Goal: Check status: Check status

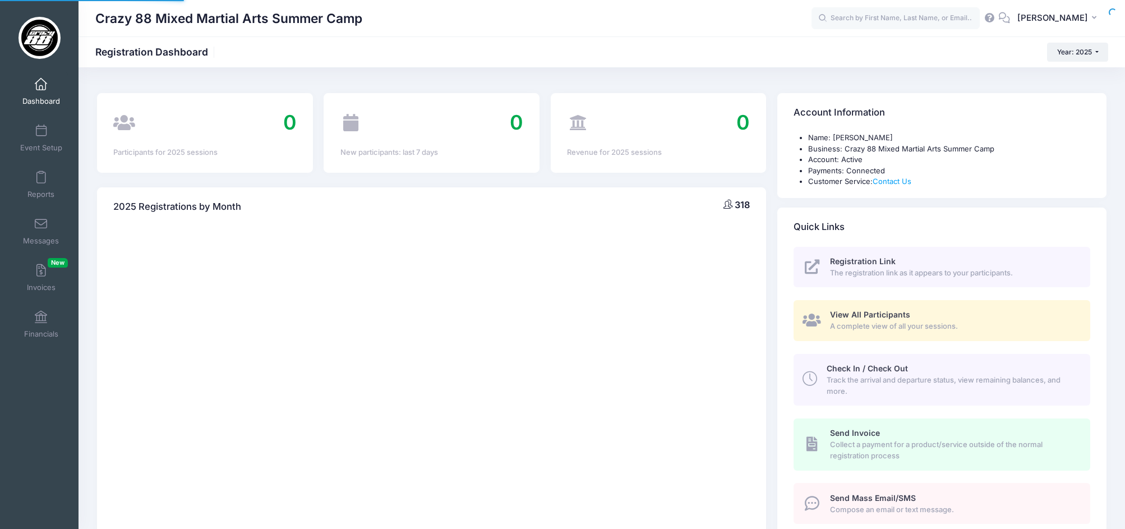
select select
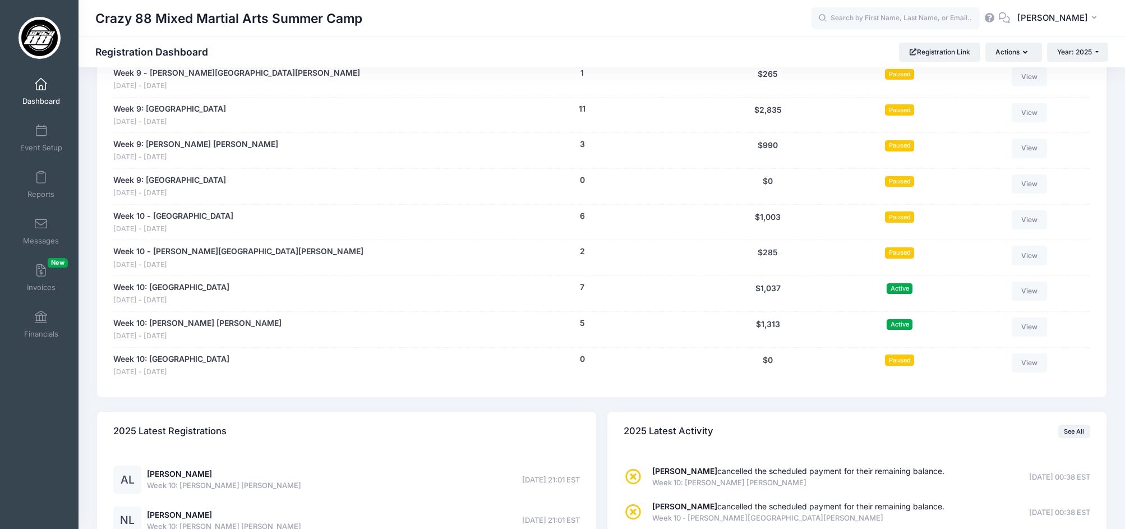
scroll to position [2247, 0]
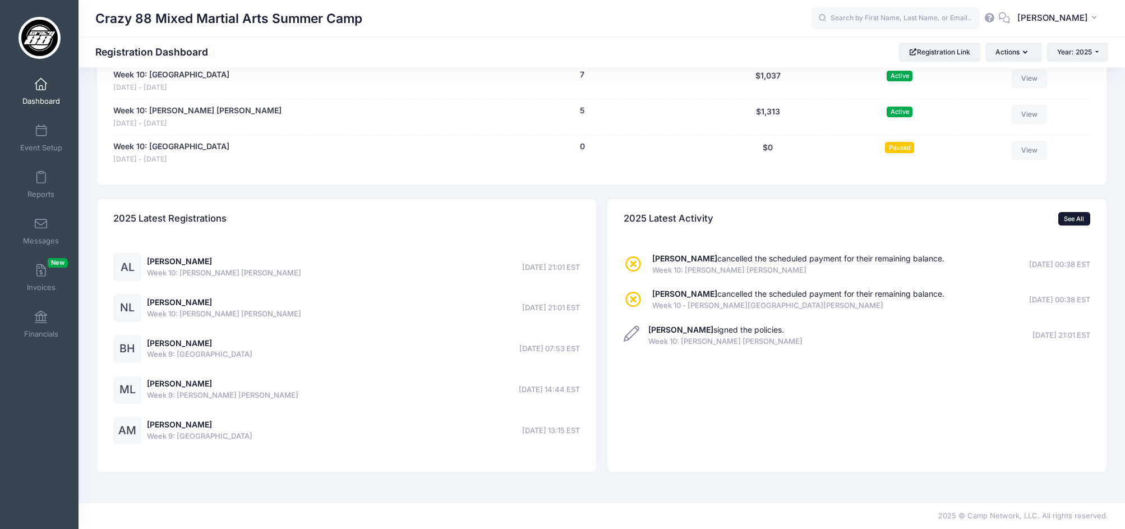
click at [1079, 221] on link "See All" at bounding box center [1074, 218] width 32 height 13
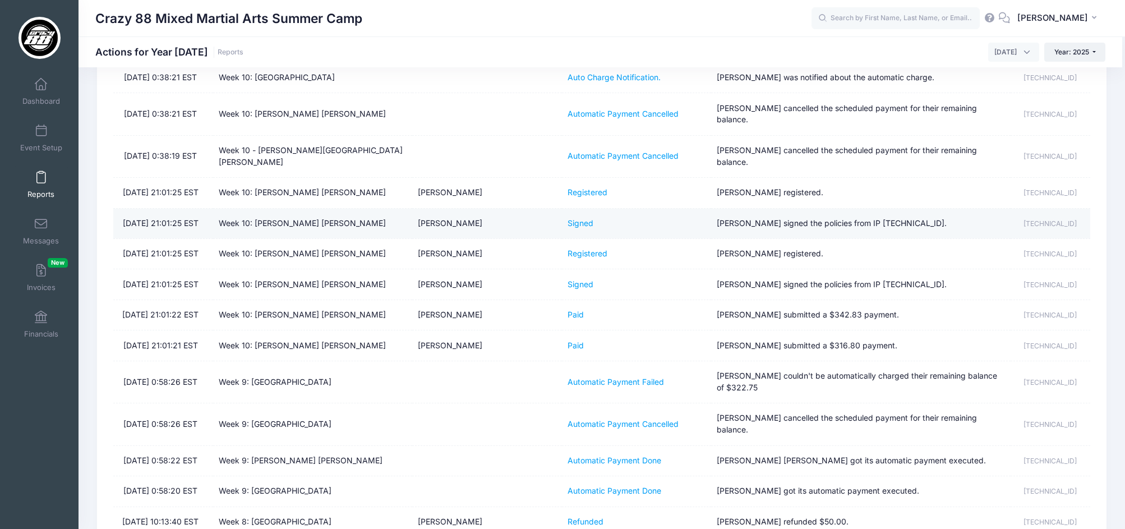
scroll to position [140, 0]
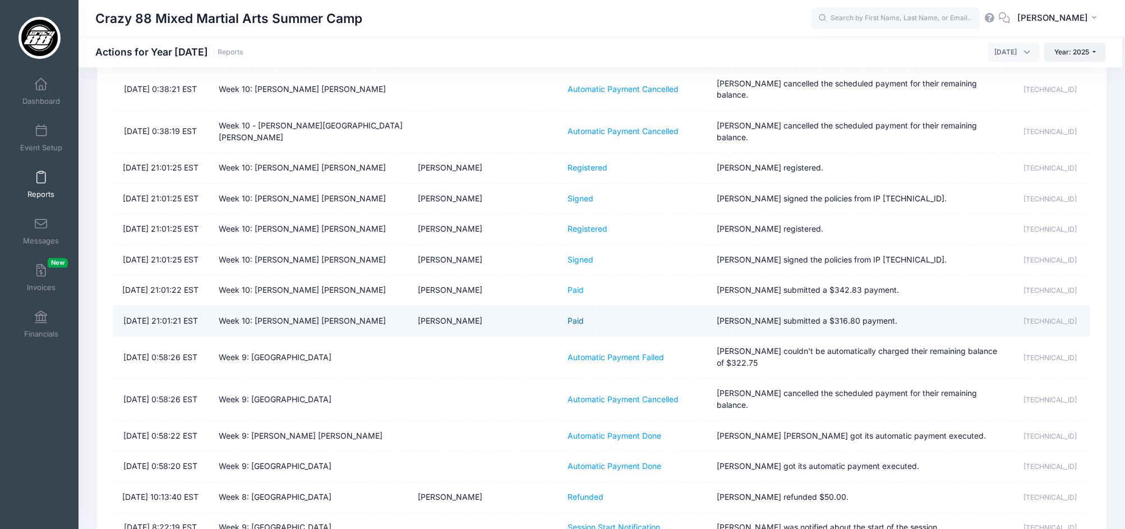
click at [570, 316] on link "Paid" at bounding box center [575, 321] width 16 height 10
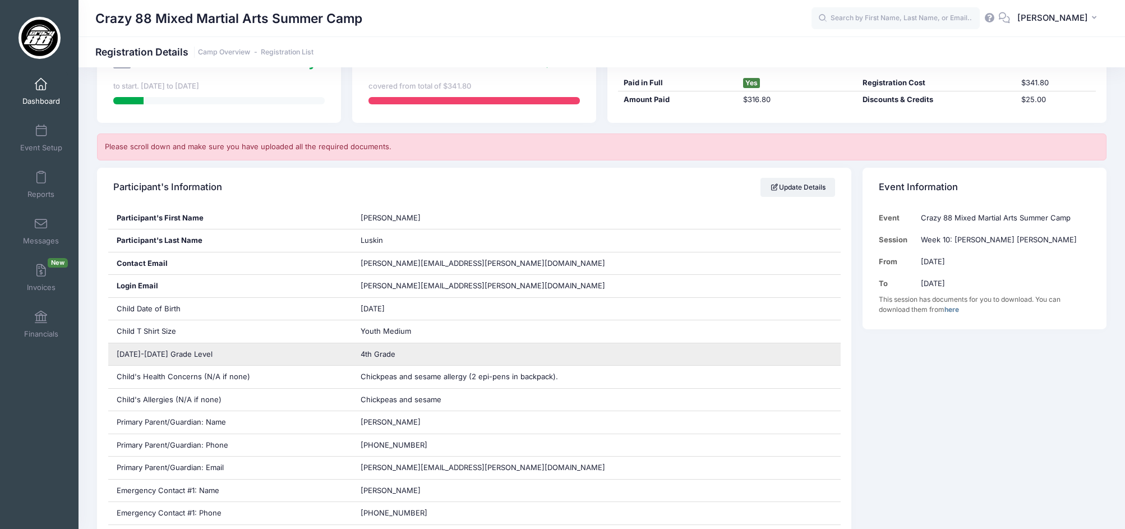
scroll to position [153, 0]
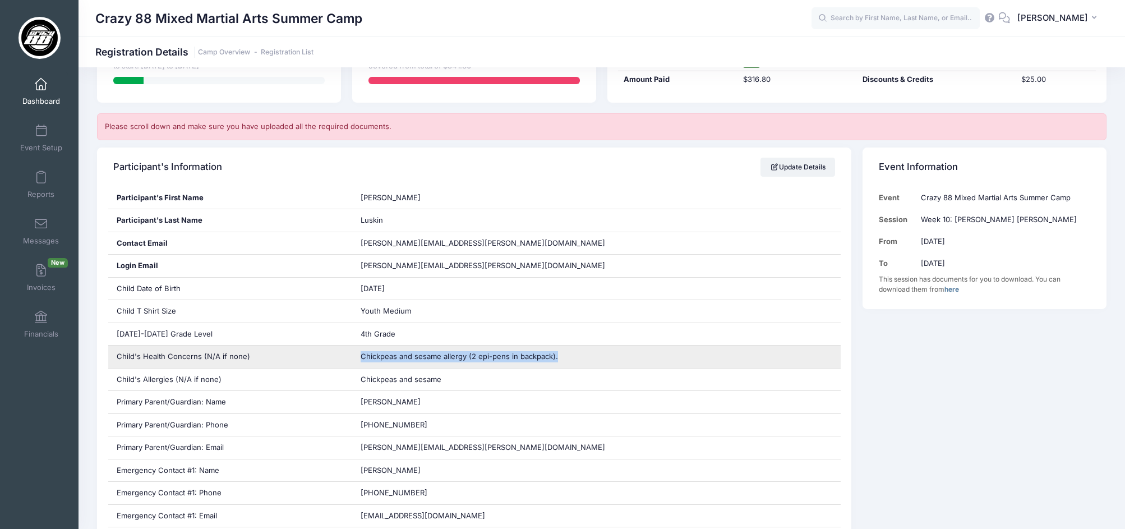
drag, startPoint x: 412, startPoint y: 354, endPoint x: 600, endPoint y: 357, distance: 187.8
click at [600, 357] on div "Chickpeas and sesame allergy (2 epi-pens in backpack)." at bounding box center [596, 356] width 488 height 22
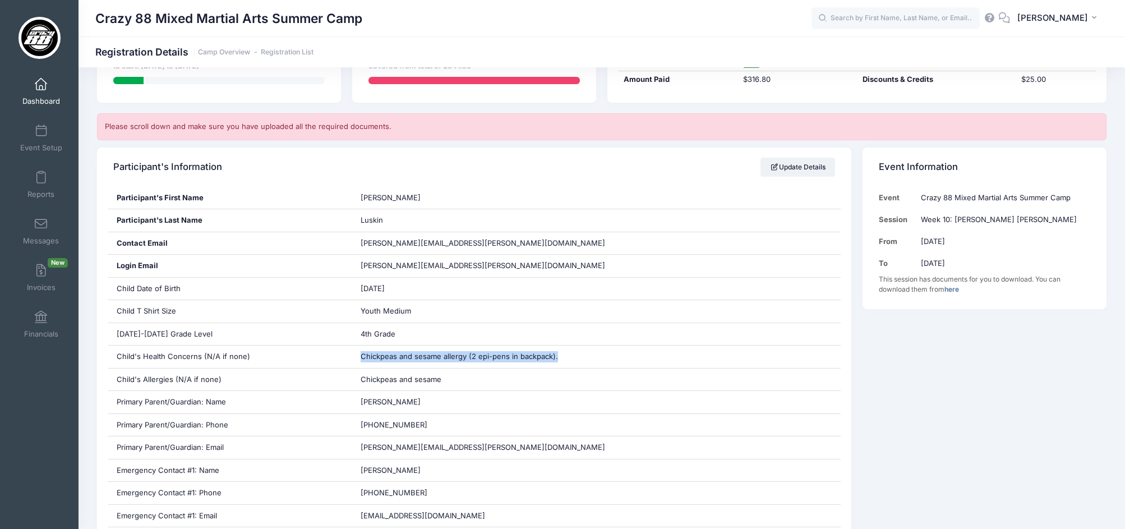
copy span "Chickpeas and sesame allergy (2 epi-pens in backpack)."
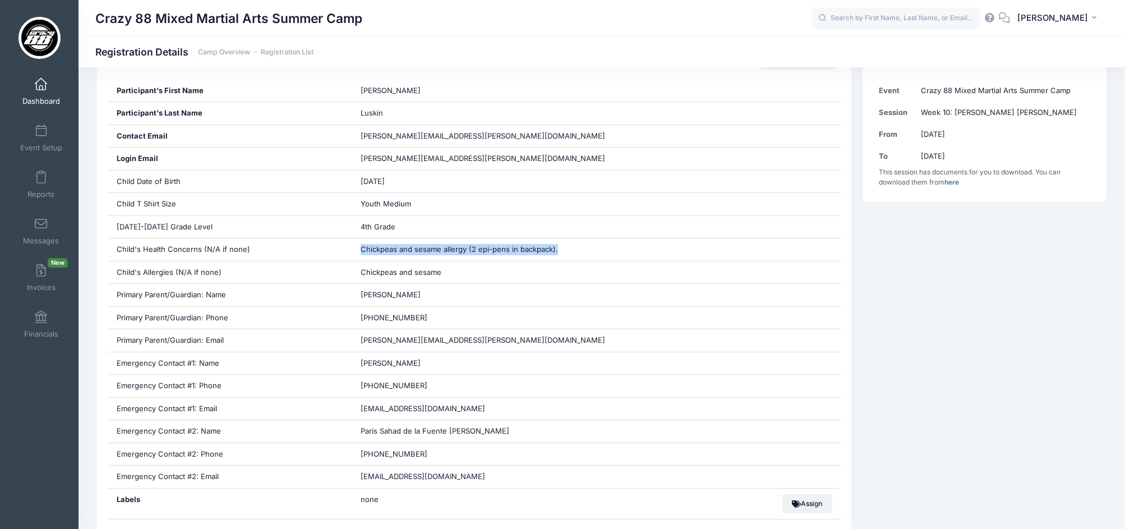
scroll to position [0, 0]
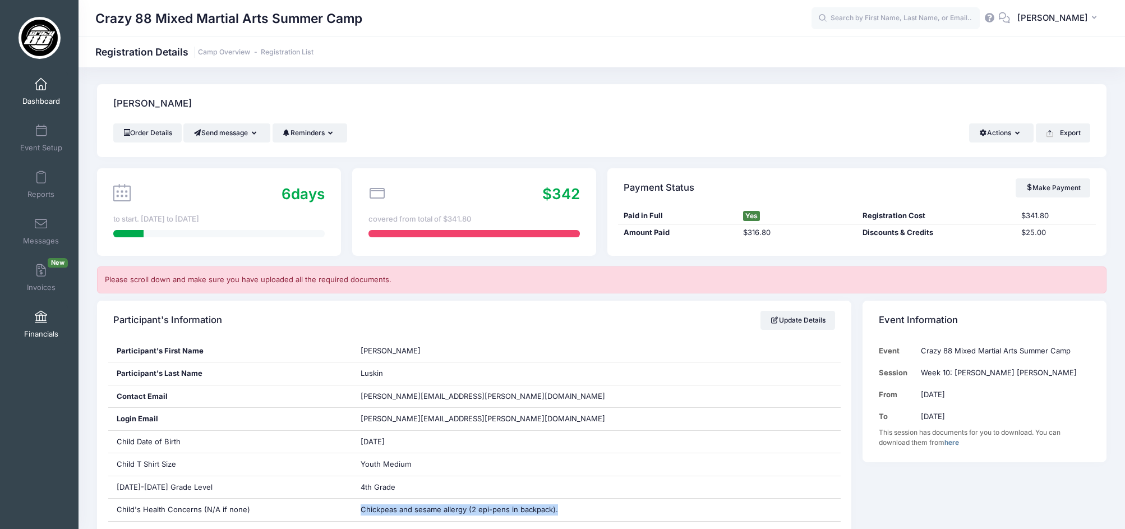
click at [32, 322] on link "Financials" at bounding box center [41, 323] width 53 height 39
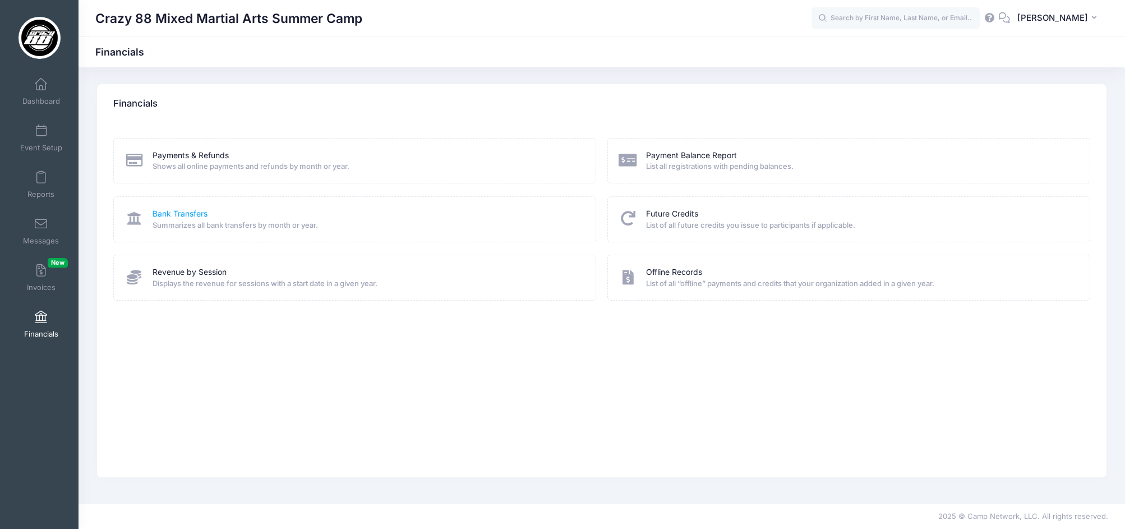
click at [183, 212] on link "Bank Transfers" at bounding box center [179, 214] width 55 height 12
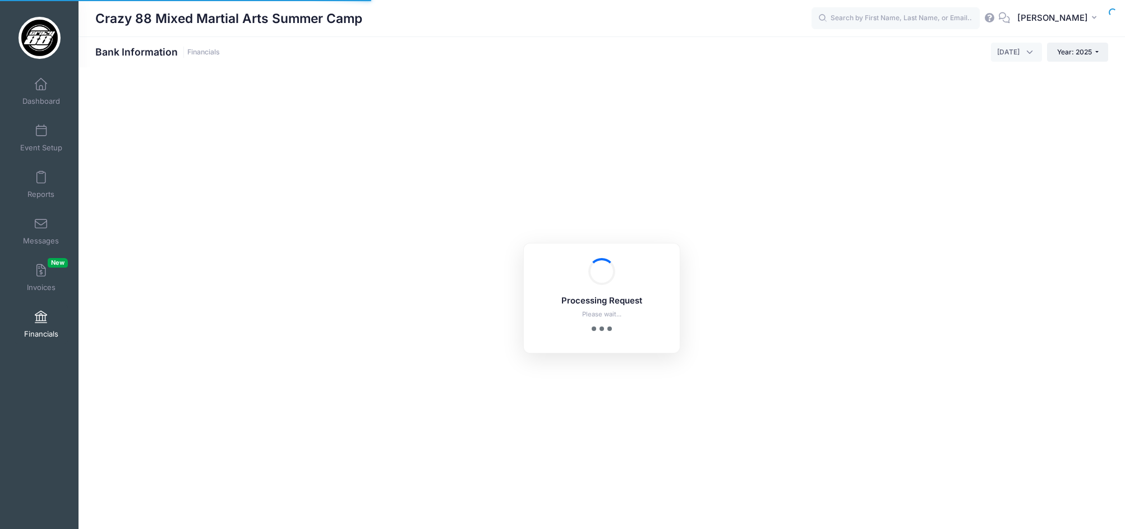
select select "10"
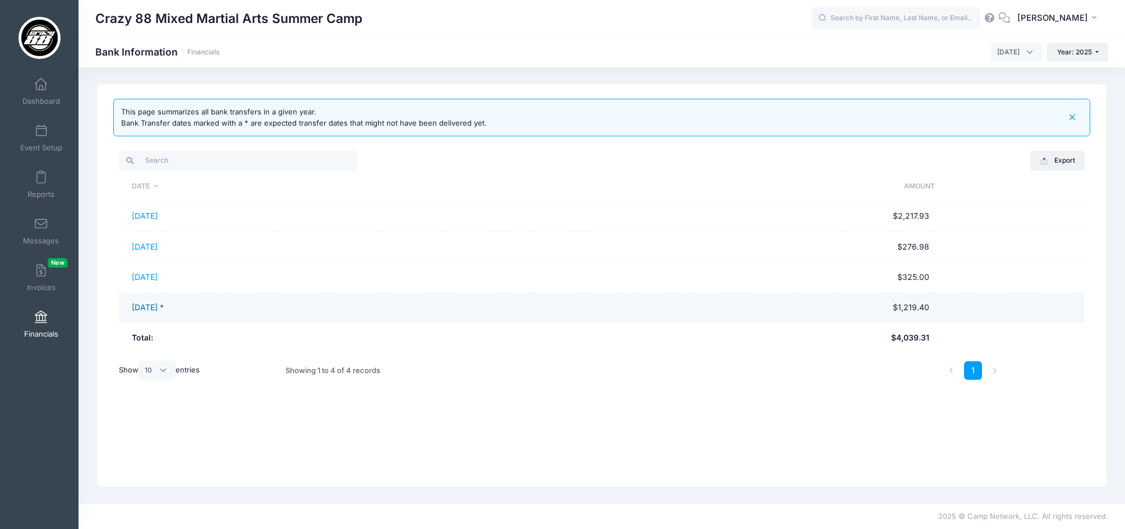
click at [158, 307] on link "08/13/2025 *" at bounding box center [148, 307] width 32 height 10
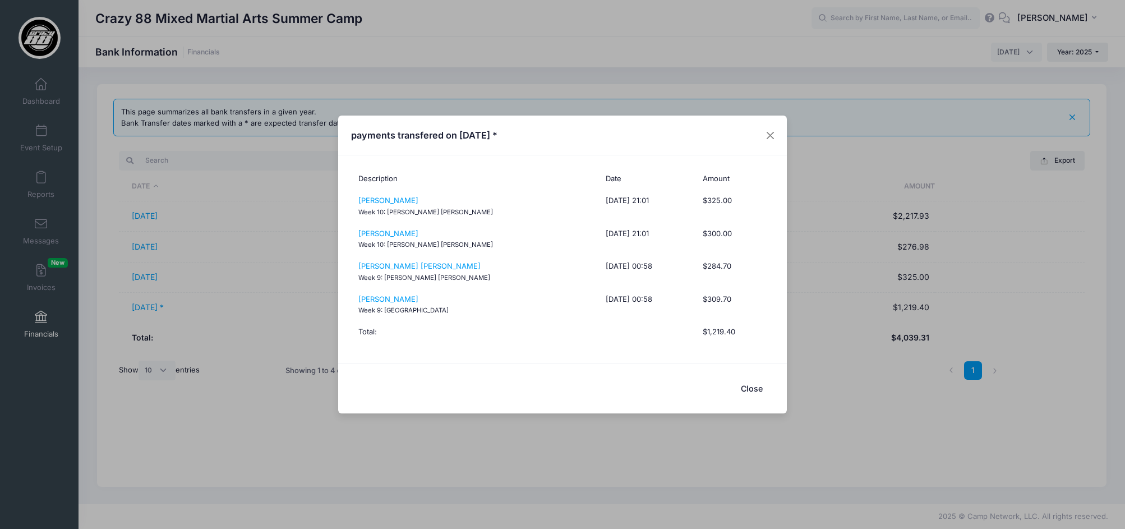
drag, startPoint x: 756, startPoint y: 387, endPoint x: 433, endPoint y: 326, distance: 328.8
click at [754, 387] on button "Close" at bounding box center [751, 388] width 45 height 24
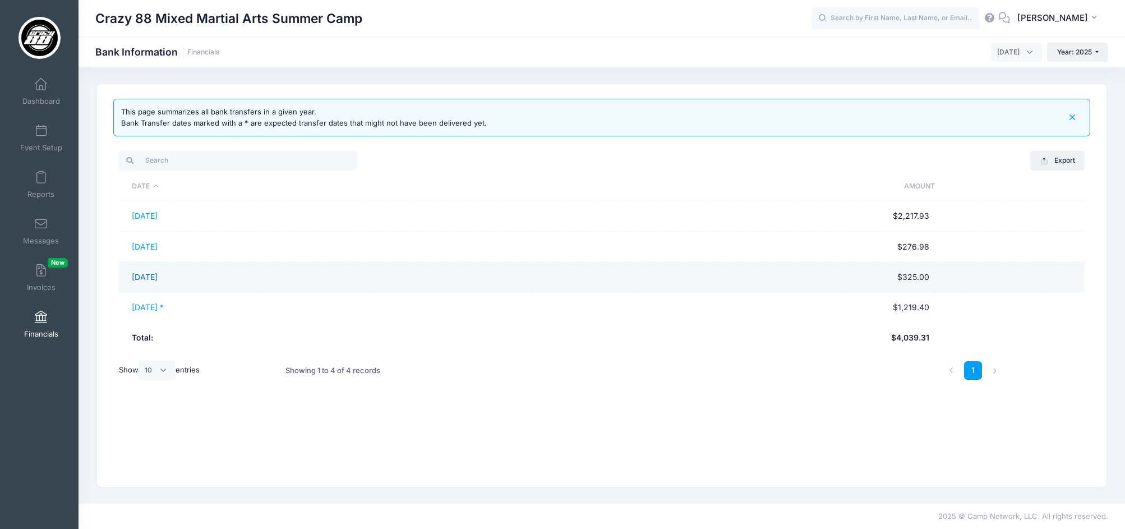
click at [158, 277] on link "08/12/2025" at bounding box center [145, 277] width 26 height 10
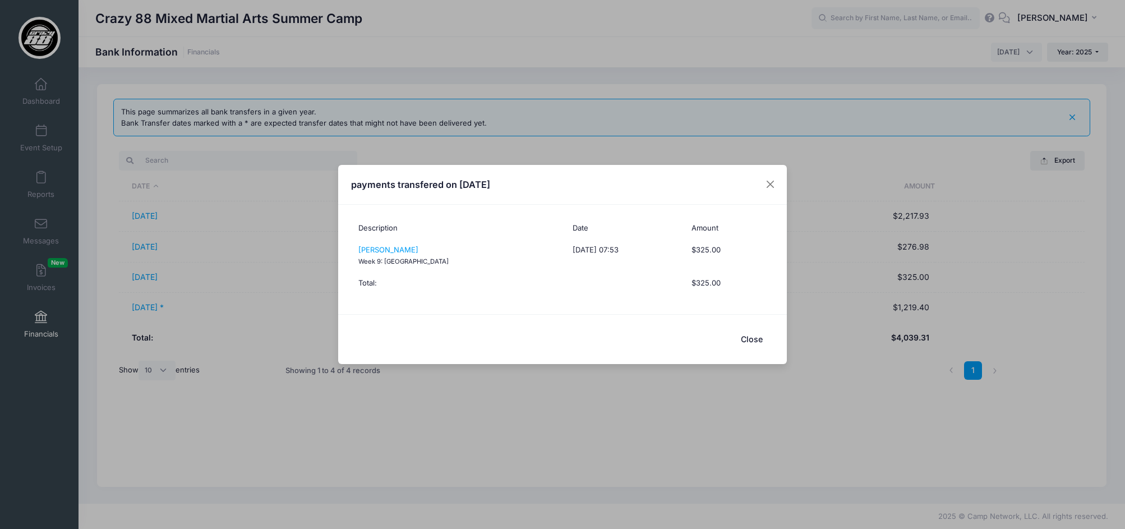
drag, startPoint x: 761, startPoint y: 338, endPoint x: 932, endPoint y: 27, distance: 354.3
click at [761, 338] on button "Close" at bounding box center [751, 339] width 45 height 24
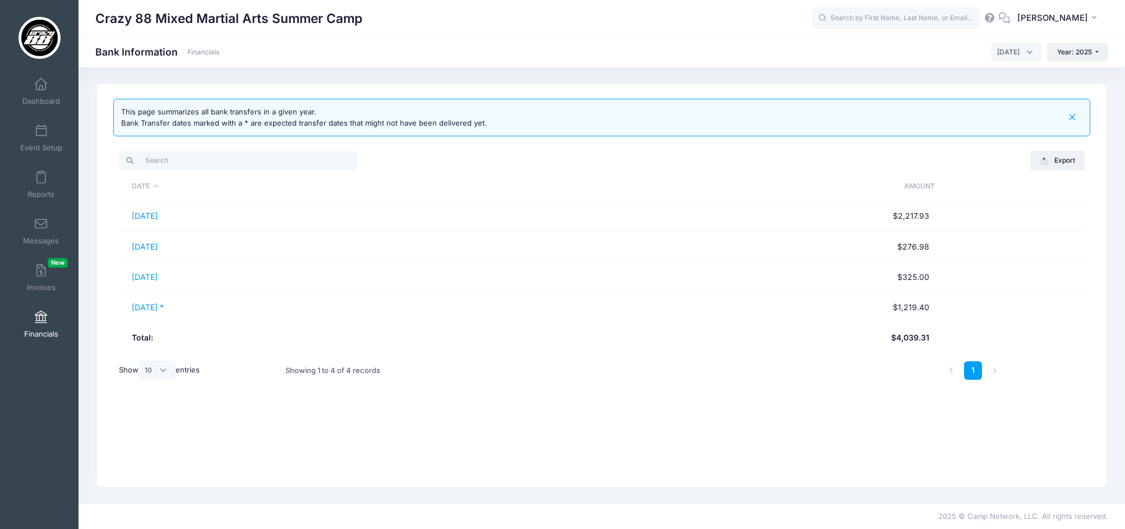
click at [151, 244] on link "08/11/2025" at bounding box center [145, 247] width 26 height 10
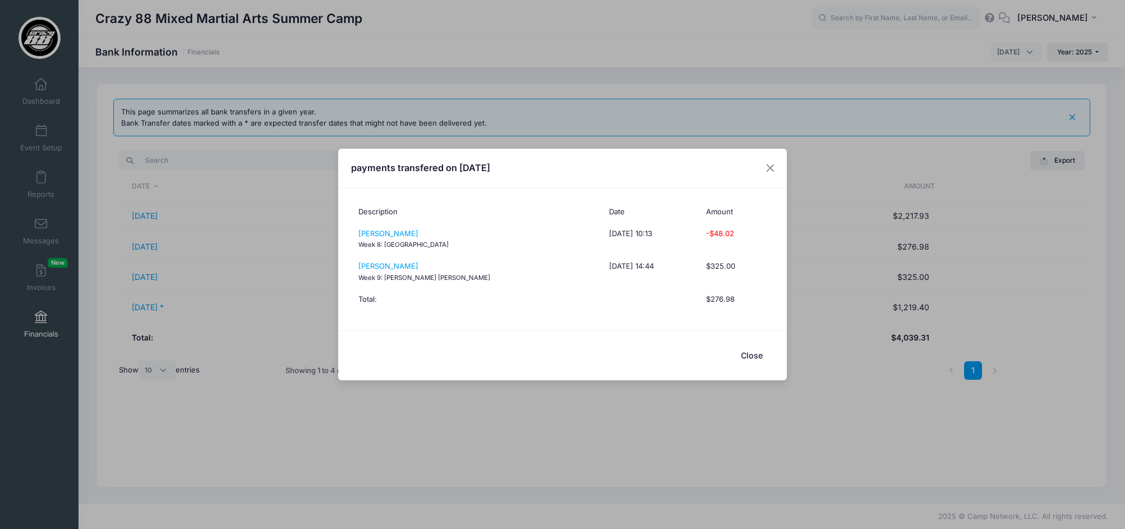
click at [752, 359] on button "Close" at bounding box center [751, 356] width 45 height 24
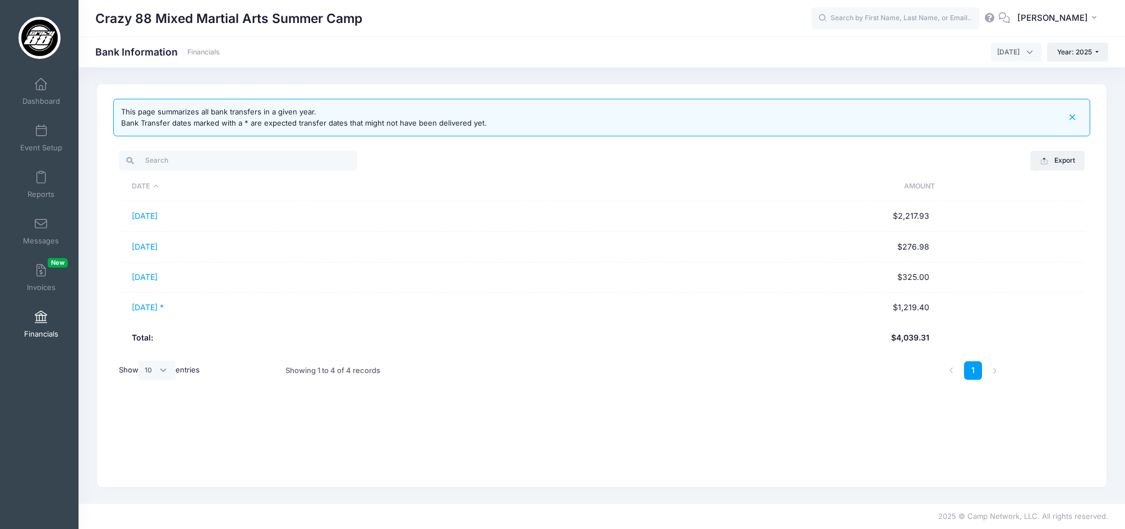
click at [153, 307] on link "08/13/2025 *" at bounding box center [148, 307] width 32 height 10
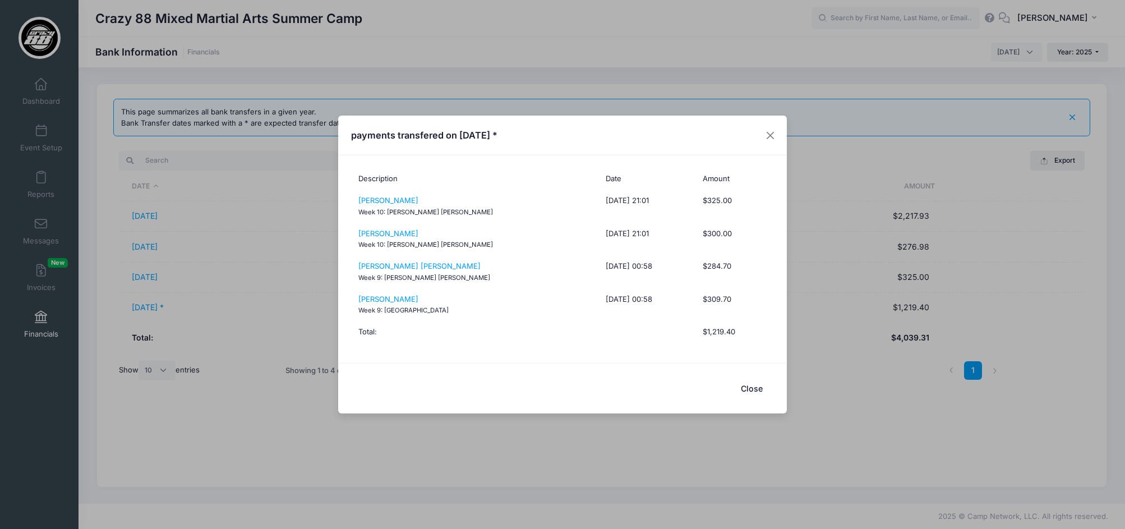
drag, startPoint x: 752, startPoint y: 386, endPoint x: 751, endPoint y: 395, distance: 9.5
click at [751, 385] on button "Close" at bounding box center [751, 388] width 45 height 24
